Goal: Task Accomplishment & Management: Use online tool/utility

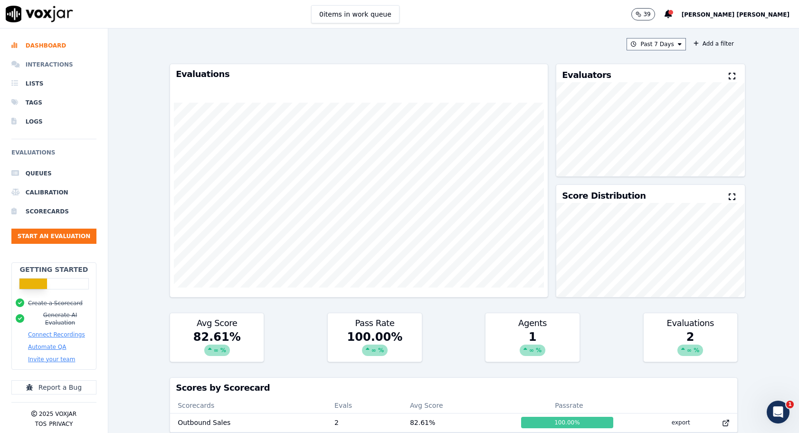
click at [53, 68] on li "Interactions" at bounding box center [53, 64] width 85 height 19
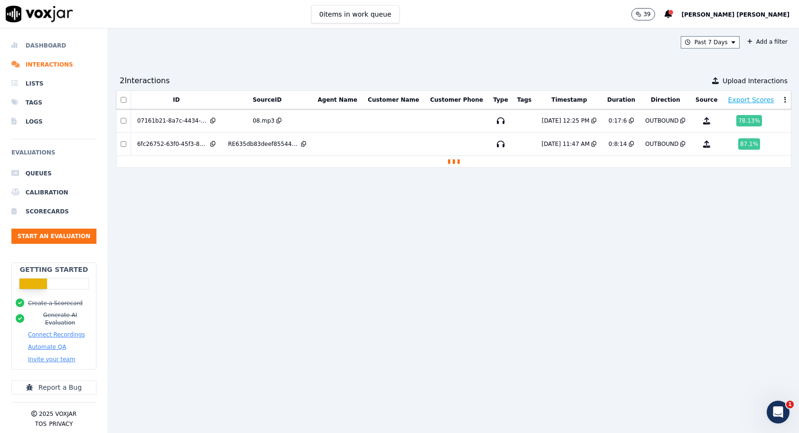
click at [47, 49] on li "Dashboard" at bounding box center [53, 45] width 85 height 19
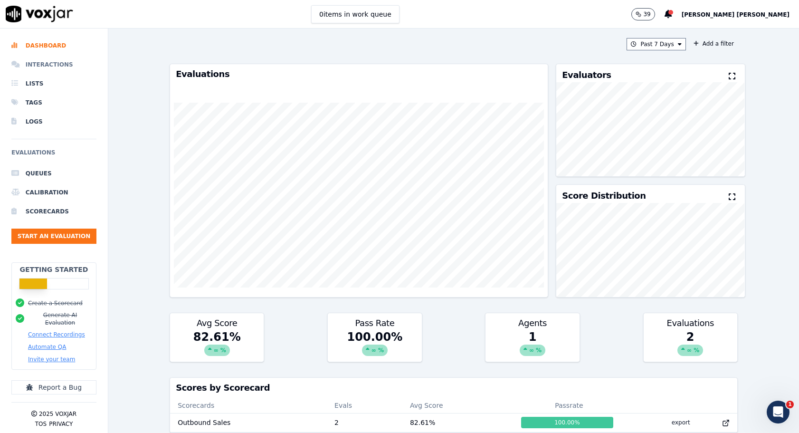
click at [67, 61] on li "Interactions" at bounding box center [53, 64] width 85 height 19
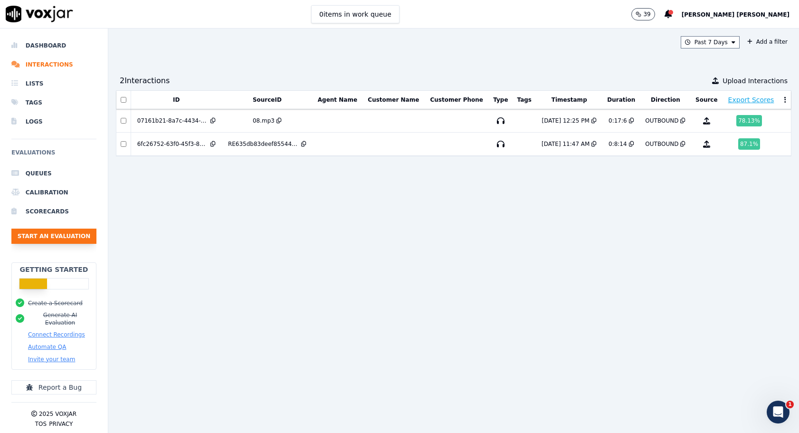
click at [53, 239] on button "Start an Evaluation" at bounding box center [53, 235] width 85 height 15
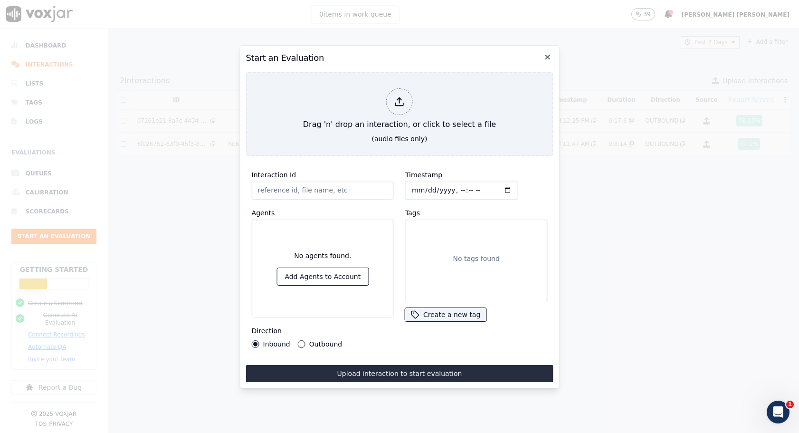
click at [546, 58] on icon "button" at bounding box center [547, 57] width 4 height 4
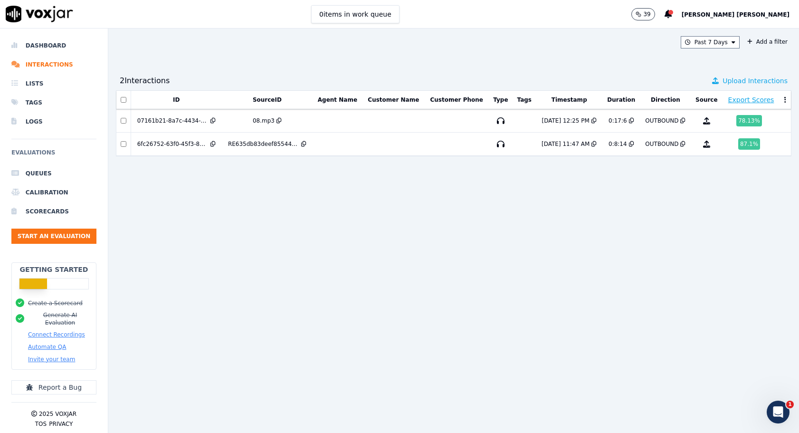
click at [740, 79] on span "Upload Interactions" at bounding box center [754, 81] width 65 height 10
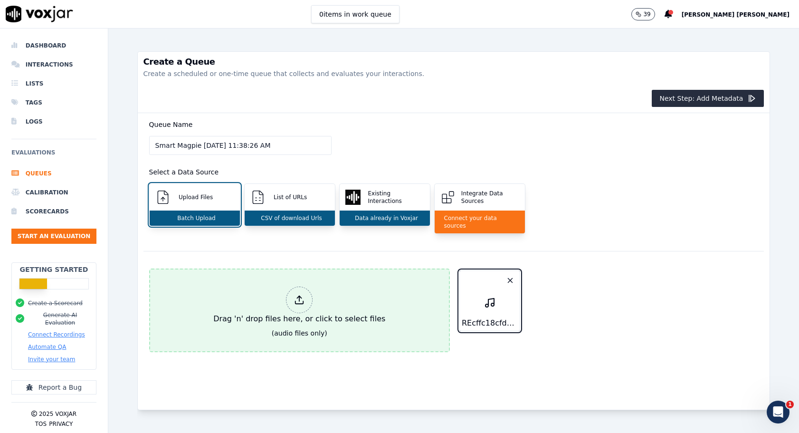
click at [295, 298] on div at bounding box center [299, 299] width 27 height 27
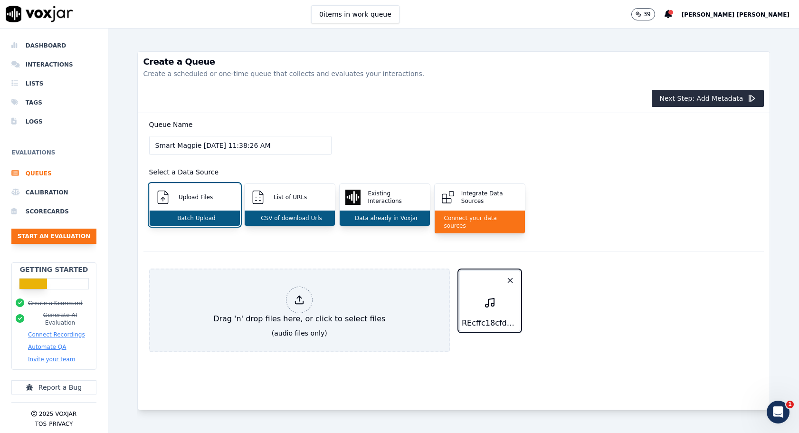
click at [46, 238] on button "Start an Evaluation" at bounding box center [53, 235] width 85 height 15
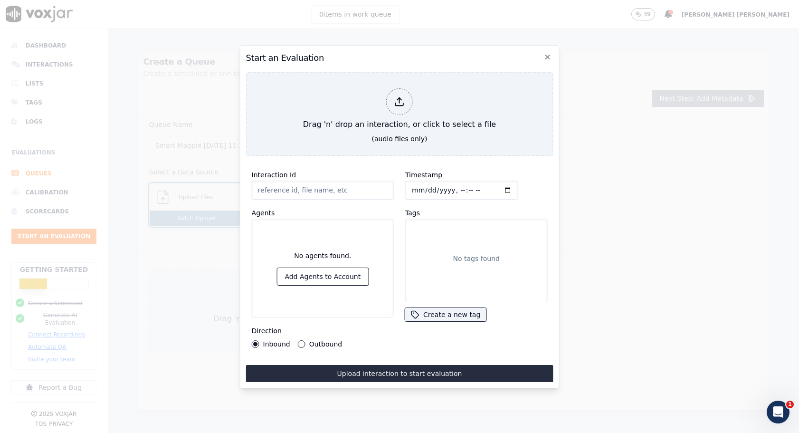
click at [324, 341] on label "Outbound" at bounding box center [325, 344] width 33 height 7
click at [305, 341] on button "Outbound" at bounding box center [302, 344] width 8 height 8
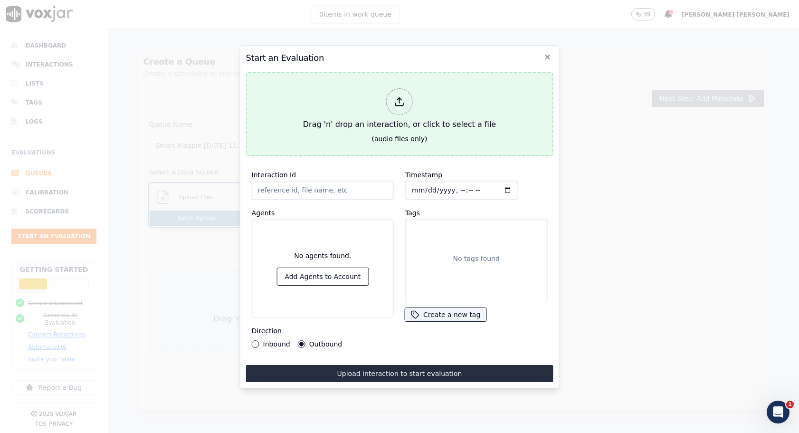
click at [380, 114] on div "Drag 'n' drop an interaction, or click to select a file" at bounding box center [399, 109] width 200 height 49
type input "RE635db83deef855448bd988c609caf7cc.mp3"
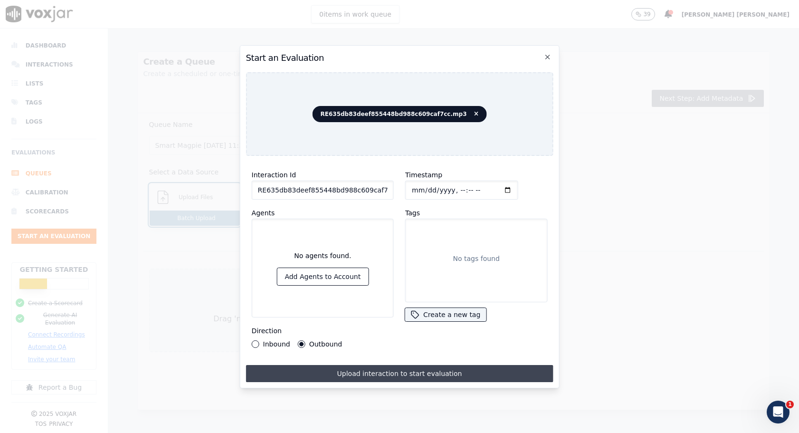
click at [403, 374] on button "Upload interaction to start evaluation" at bounding box center [399, 373] width 307 height 17
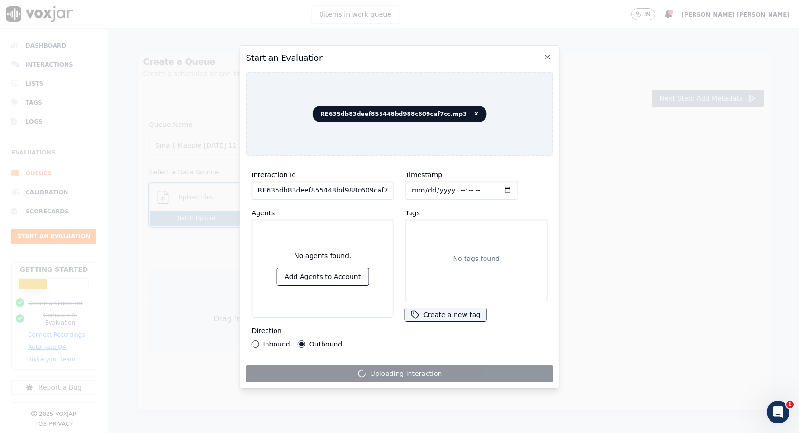
click at [405, 340] on div "Timestamp Tags No tags found Create a new tag" at bounding box center [475, 258] width 153 height 190
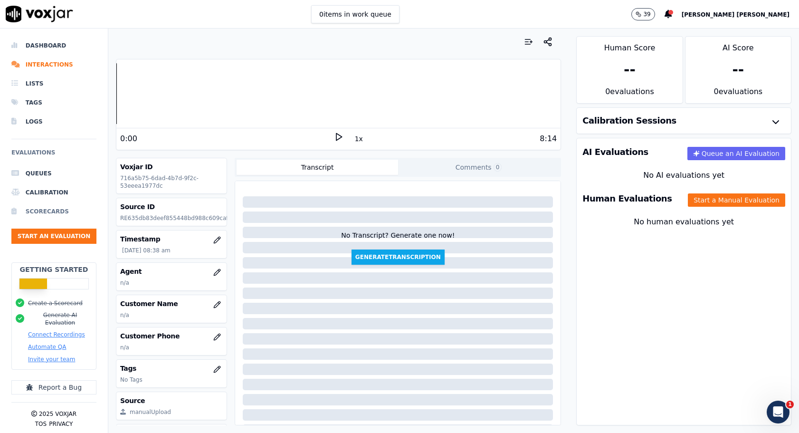
click at [48, 208] on li "Scorecards" at bounding box center [53, 211] width 85 height 19
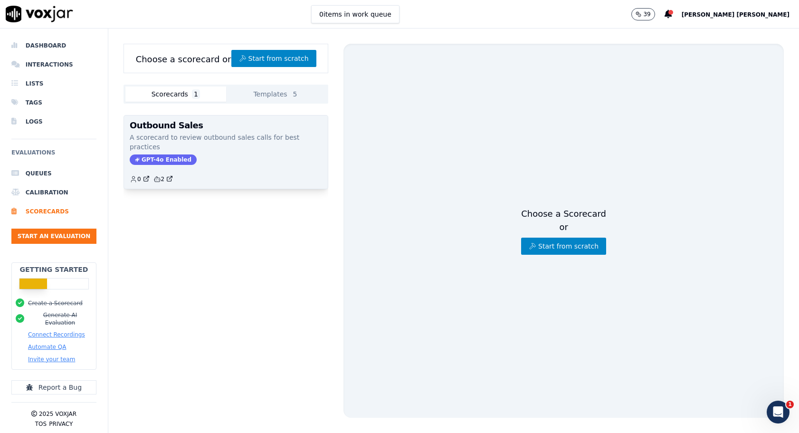
click at [228, 158] on div "Outbound Sales A scorecard to review outbound sales calls for best practices GP…" at bounding box center [226, 151] width 204 height 73
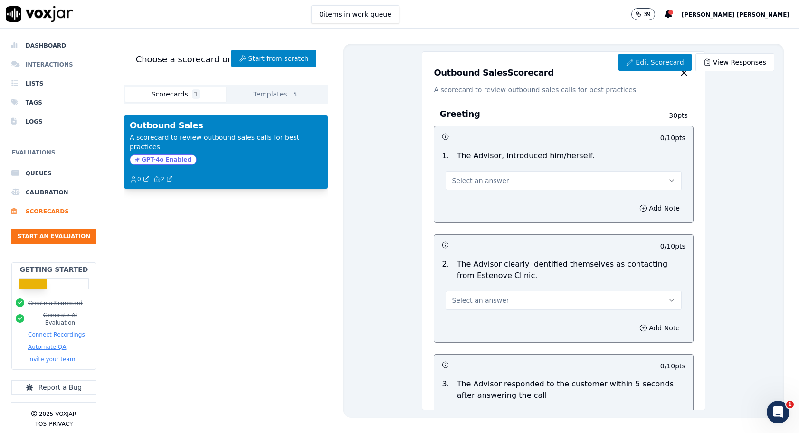
click at [43, 63] on li "Interactions" at bounding box center [53, 64] width 85 height 19
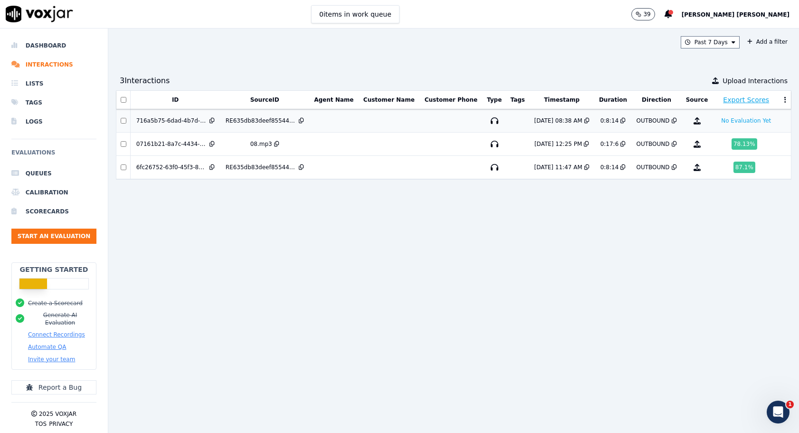
click at [428, 126] on td at bounding box center [450, 120] width 63 height 23
click at [404, 170] on td at bounding box center [388, 167] width 61 height 23
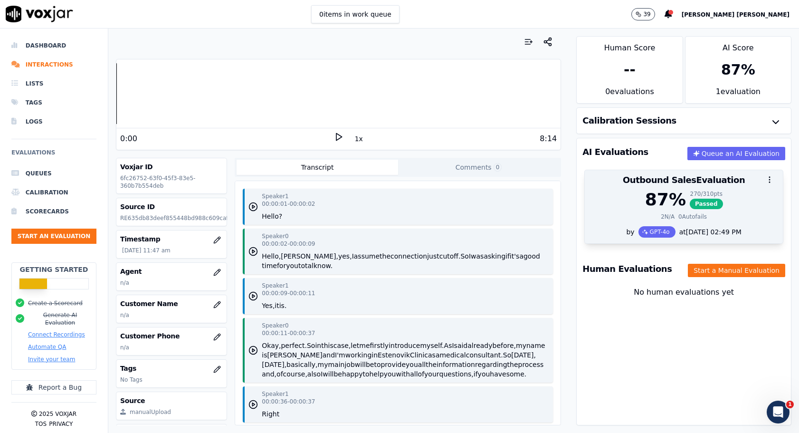
click at [635, 209] on div "87 % 270 / 310 pts Passed" at bounding box center [683, 199] width 187 height 19
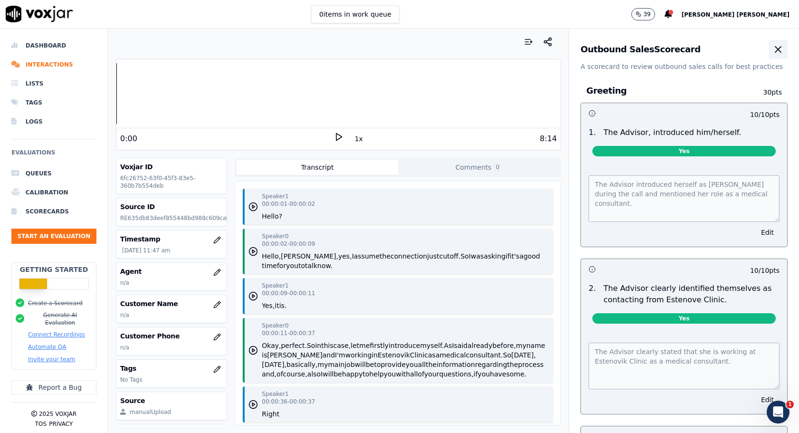
click at [779, 45] on icon "button" at bounding box center [777, 49] width 11 height 11
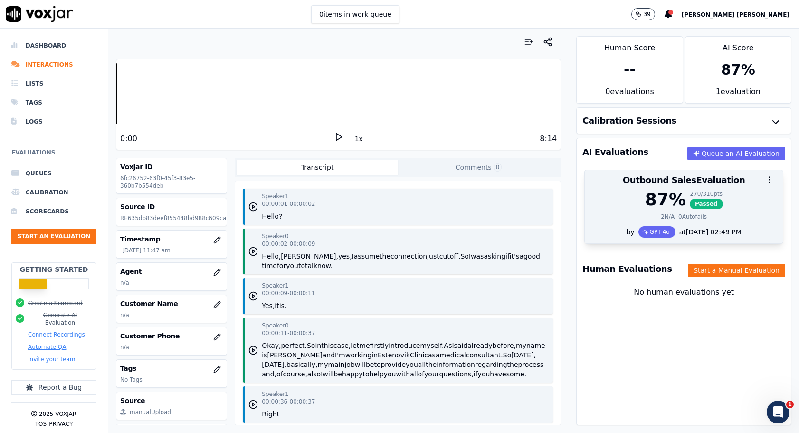
click at [732, 200] on div "87 % 270 / 310 pts Passed" at bounding box center [683, 199] width 187 height 19
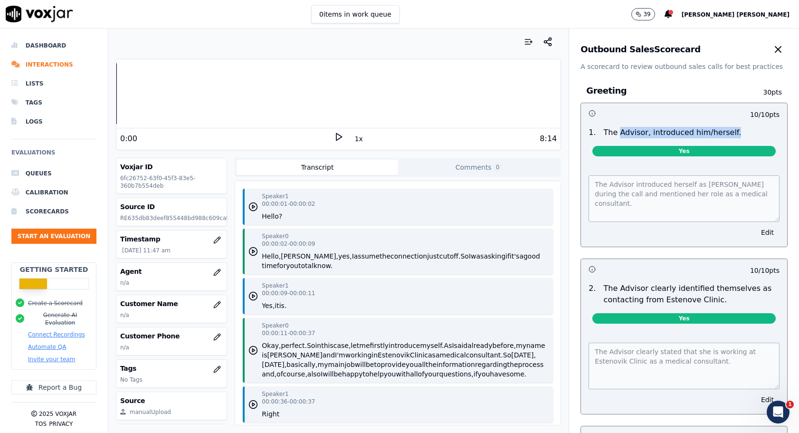
drag, startPoint x: 617, startPoint y: 134, endPoint x: 727, endPoint y: 136, distance: 109.7
click at [727, 136] on div "The Advisor, introduced him/herself." at bounding box center [672, 132] width 145 height 11
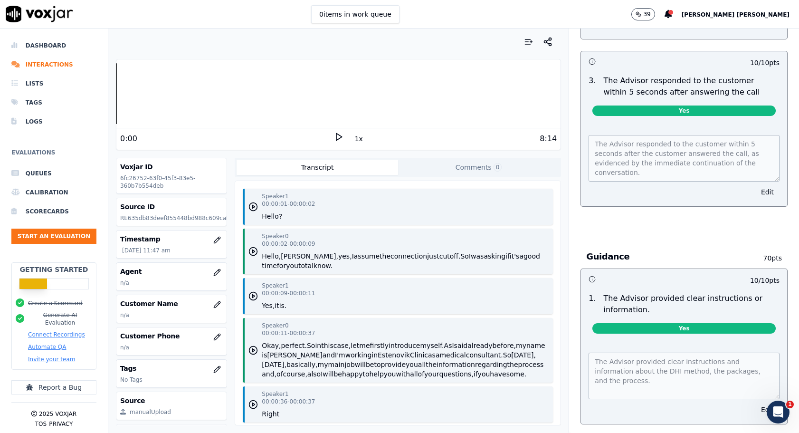
scroll to position [384, 0]
